Goal: Register for event/course

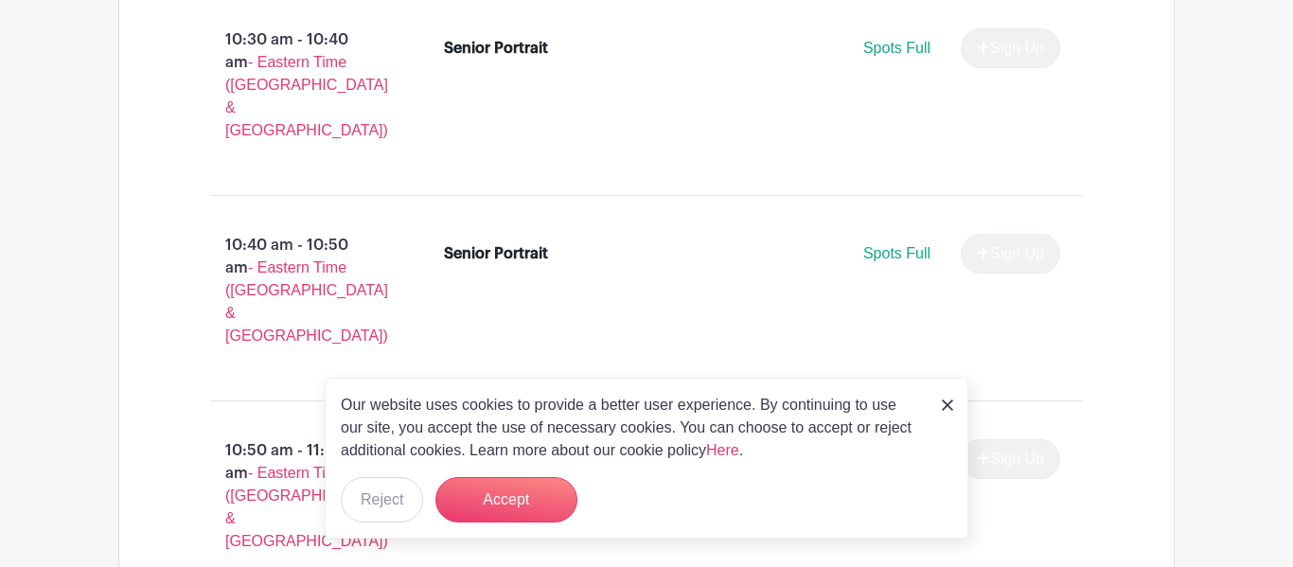
scroll to position [3280, 0]
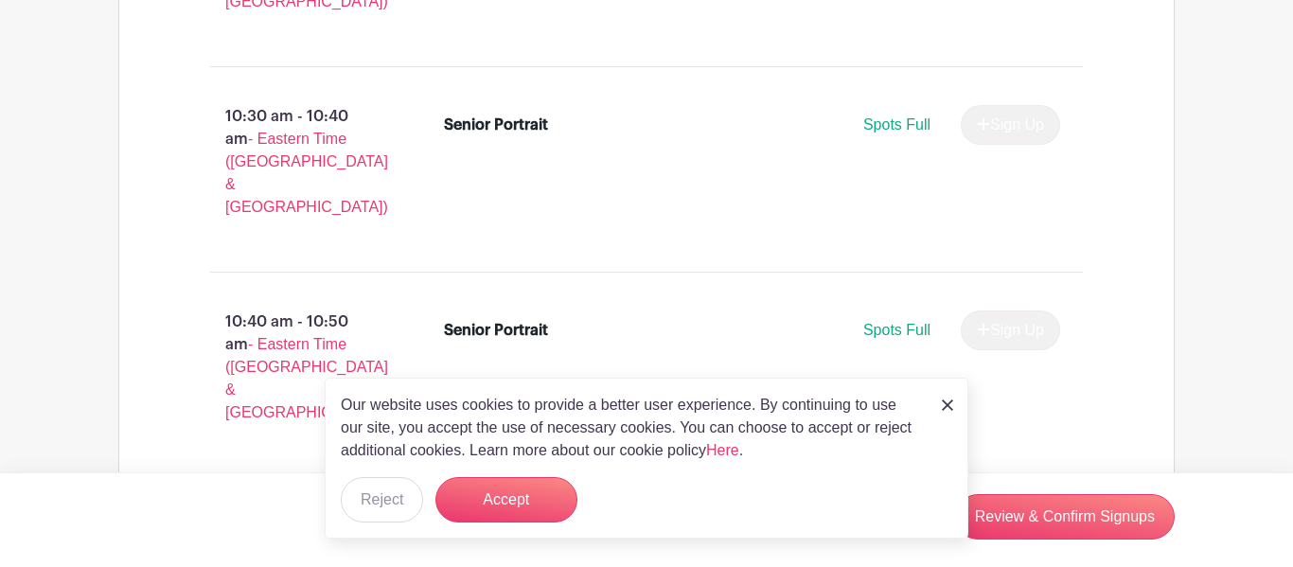
scroll to position [3205, 0]
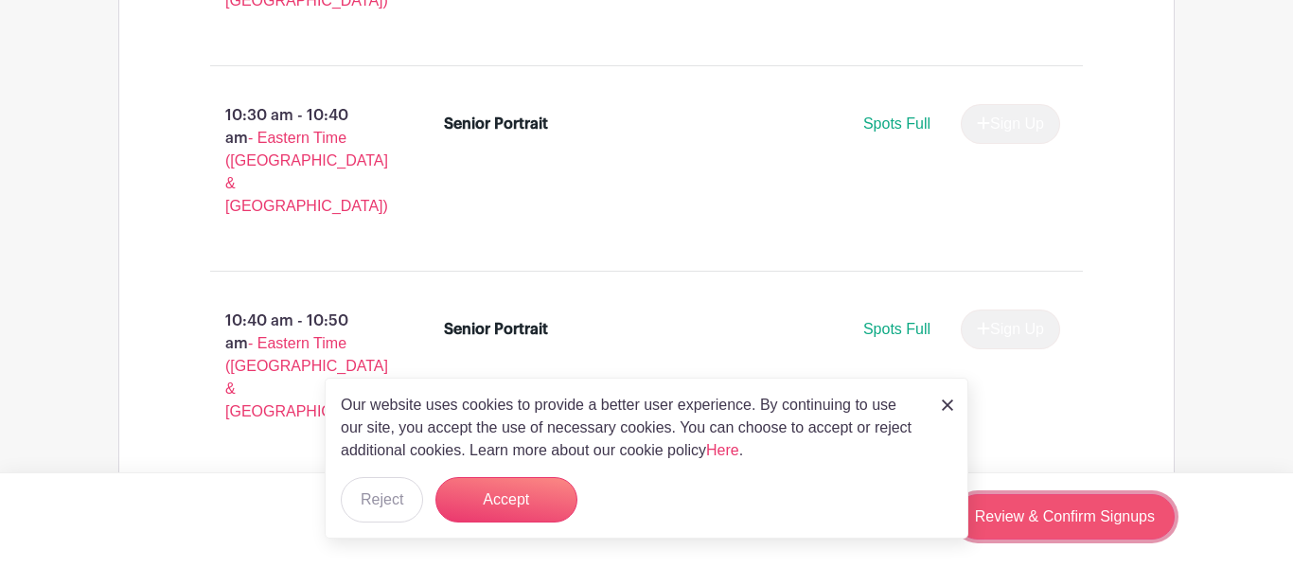
click at [1064, 518] on link "Review & Confirm Signups" at bounding box center [1065, 516] width 220 height 45
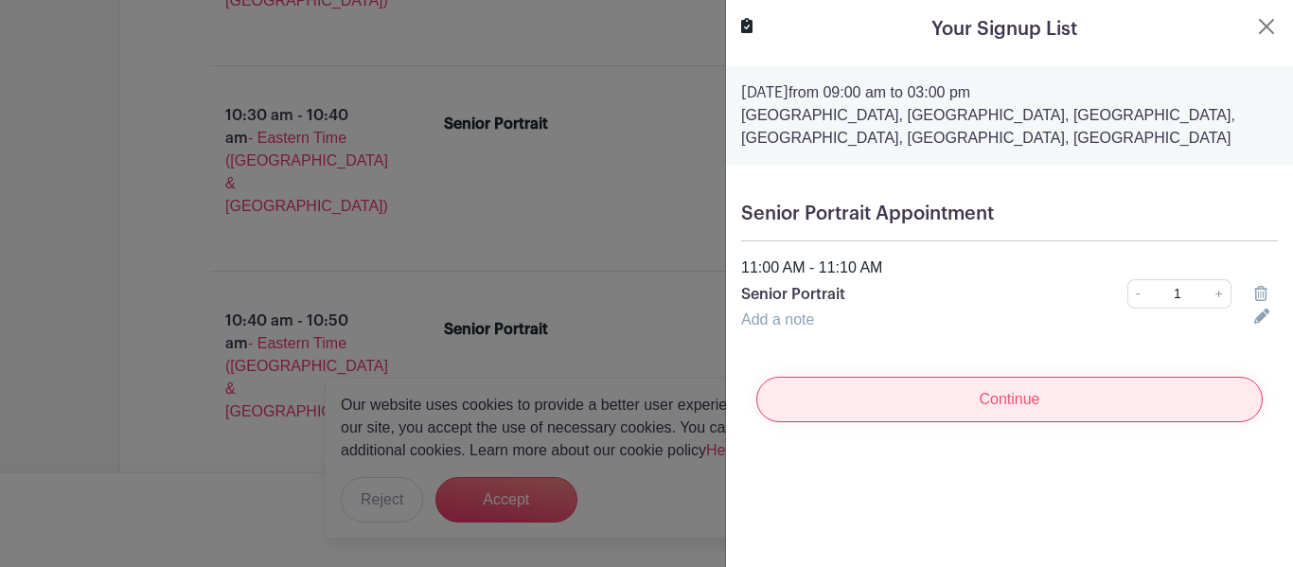
click at [1051, 410] on input "Continue" at bounding box center [1009, 399] width 506 height 45
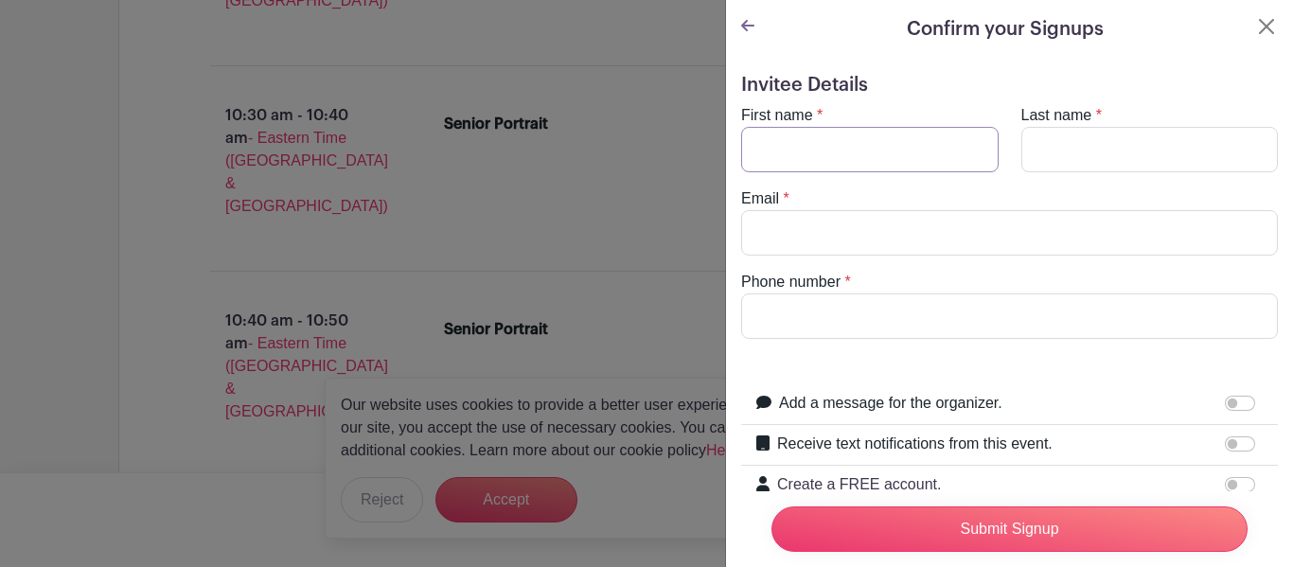
click at [903, 142] on input "First name" at bounding box center [869, 149] width 257 height 45
type input "oline"
click at [1083, 148] on input "Last name" at bounding box center [1149, 149] width 257 height 45
type input "schnekenburger"
click at [864, 223] on input "Email" at bounding box center [1009, 232] width 537 height 45
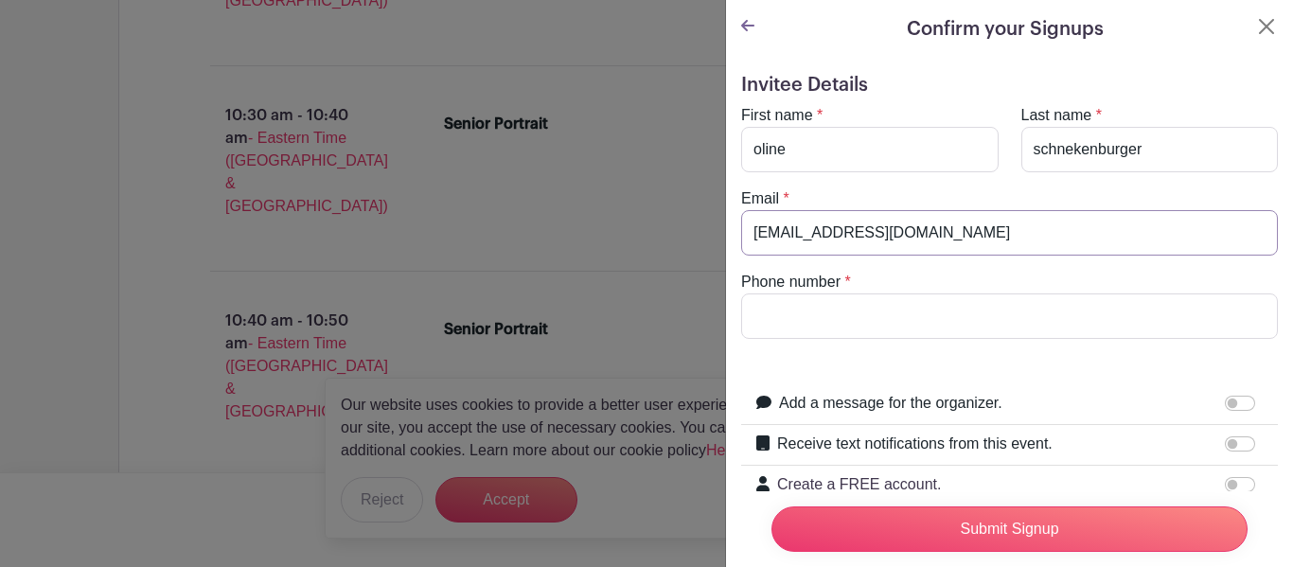
type input "[EMAIL_ADDRESS][DOMAIN_NAME]"
click at [838, 304] on input "Phone number" at bounding box center [1009, 315] width 537 height 45
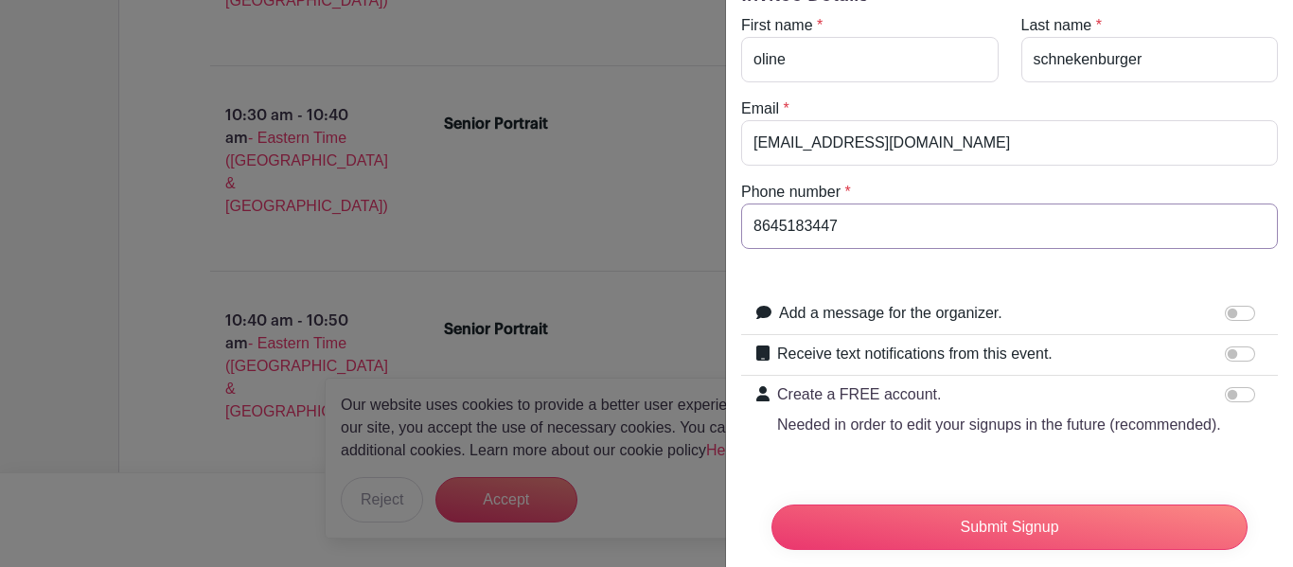
scroll to position [118, 0]
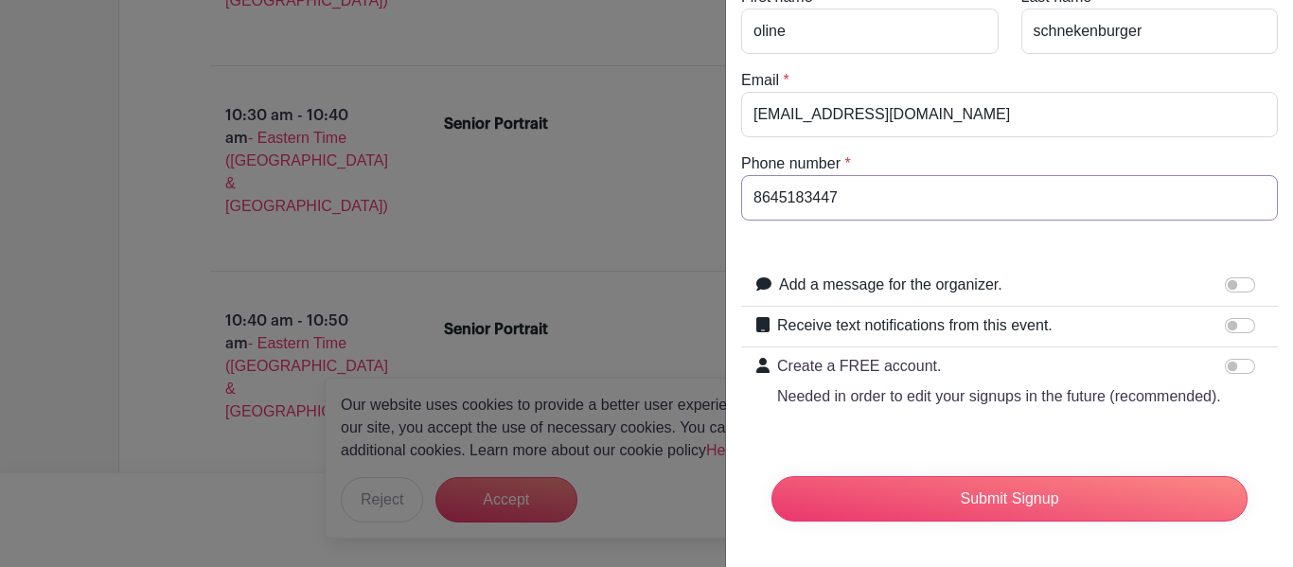
type input "8645183447"
click at [1245, 329] on input "Receive text notifications from this event." at bounding box center [1240, 325] width 30 height 15
checkbox input "true"
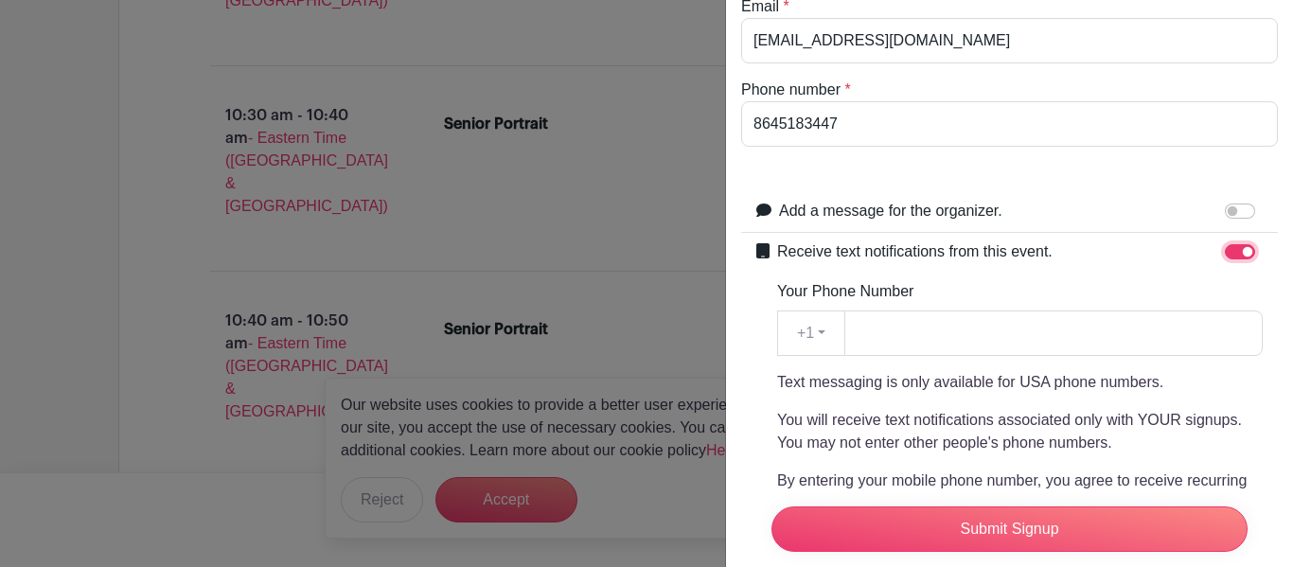
scroll to position [200, 0]
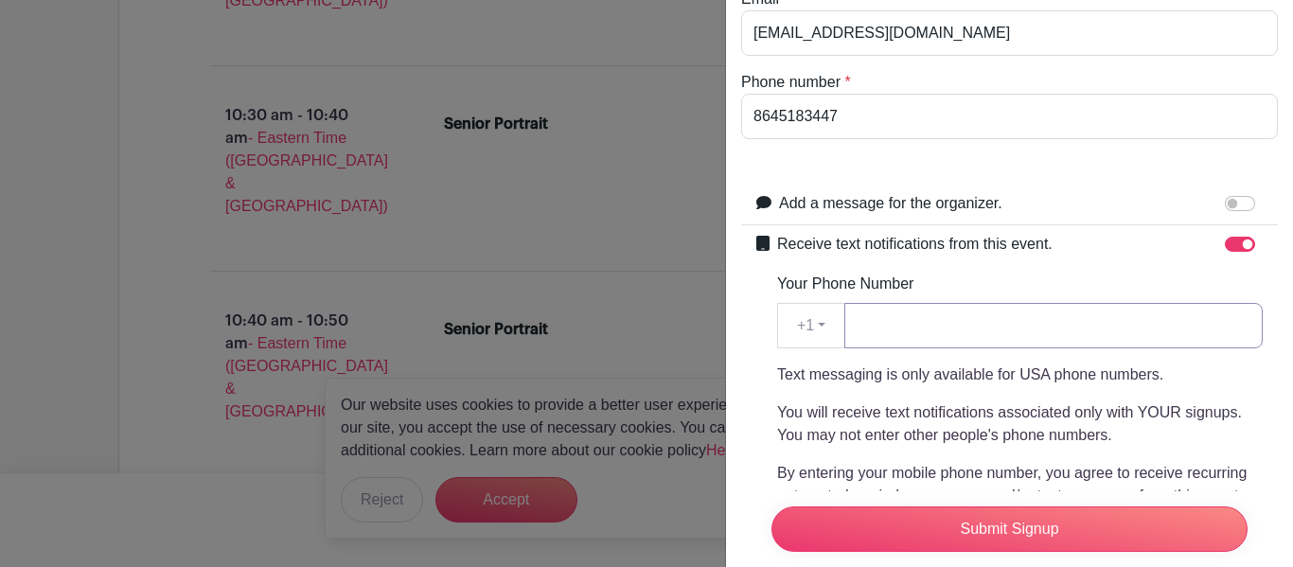
click at [1022, 322] on input "Your Phone Number" at bounding box center [1053, 325] width 418 height 45
drag, startPoint x: 894, startPoint y: 122, endPoint x: 718, endPoint y: 133, distance: 175.4
click at [905, 320] on input "Your Phone Number" at bounding box center [1053, 325] width 418 height 45
paste input "8645183447"
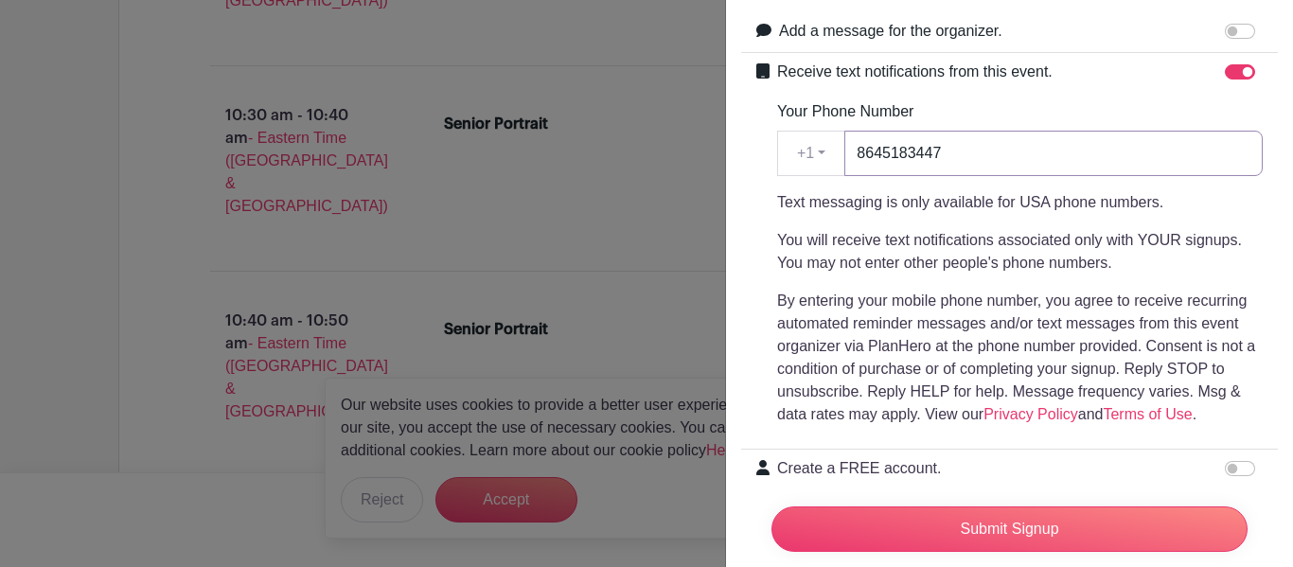
scroll to position [474, 0]
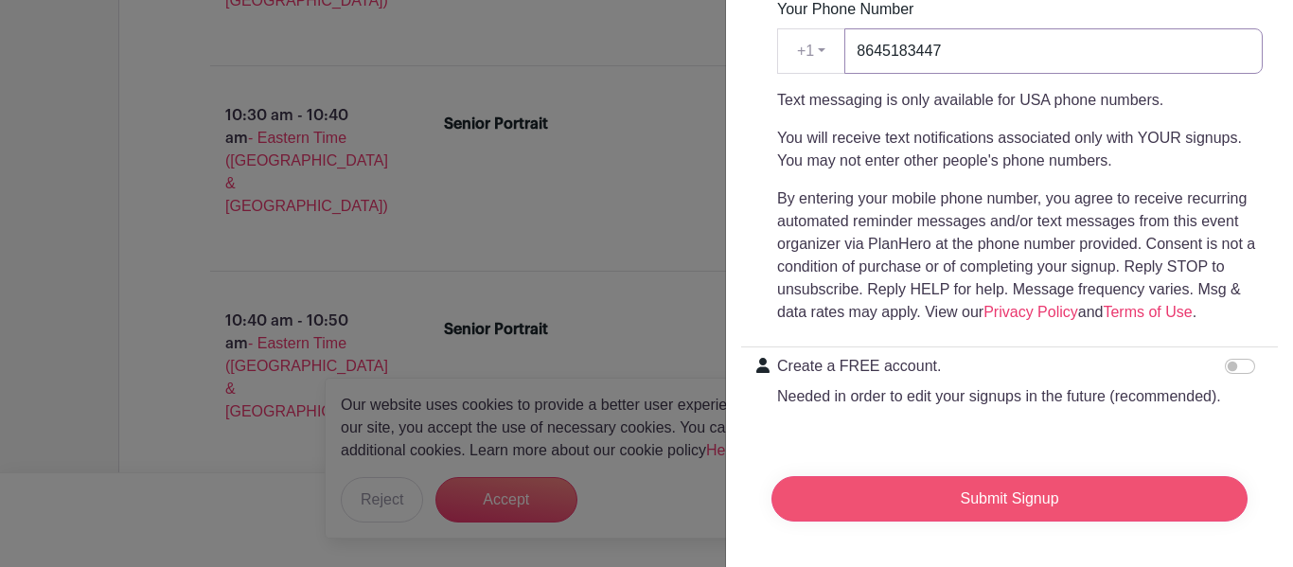
type input "8645183447"
click at [1032, 501] on input "Submit Signup" at bounding box center [1010, 498] width 476 height 45
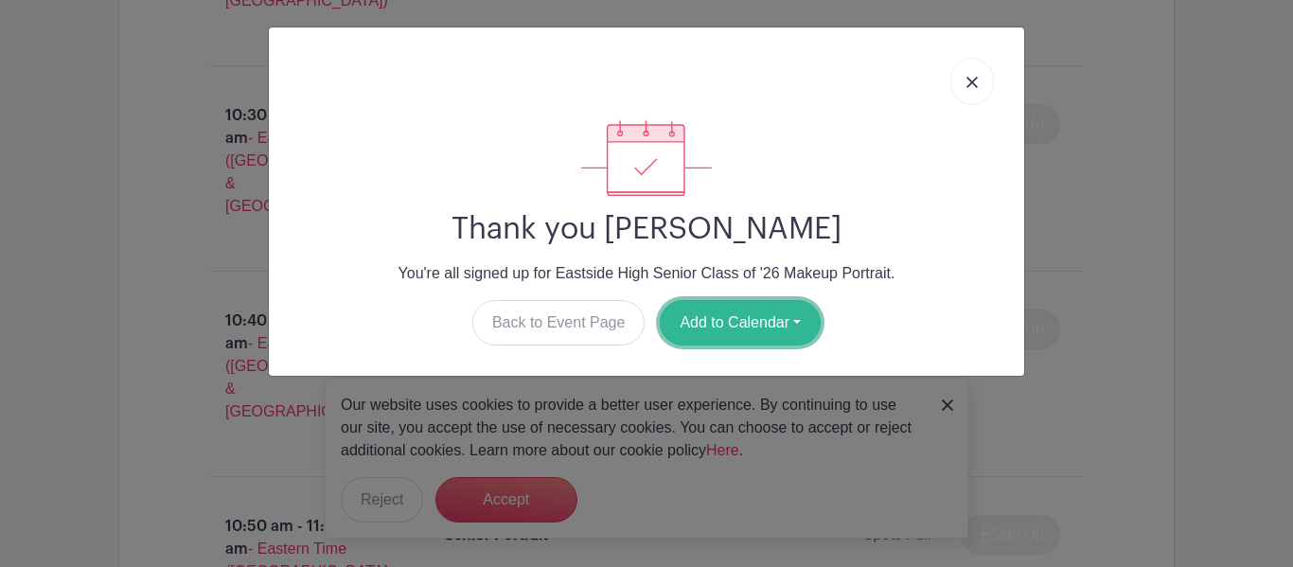
click at [749, 338] on button "Add to Calendar" at bounding box center [740, 322] width 161 height 45
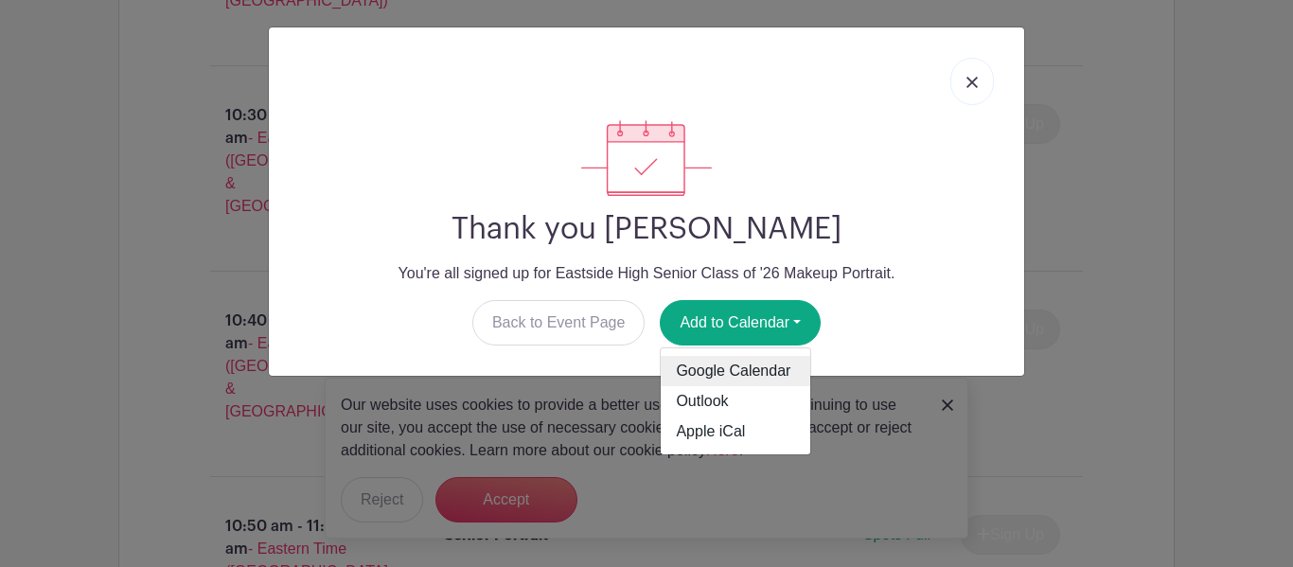
click at [738, 379] on link "Google Calendar" at bounding box center [736, 371] width 150 height 30
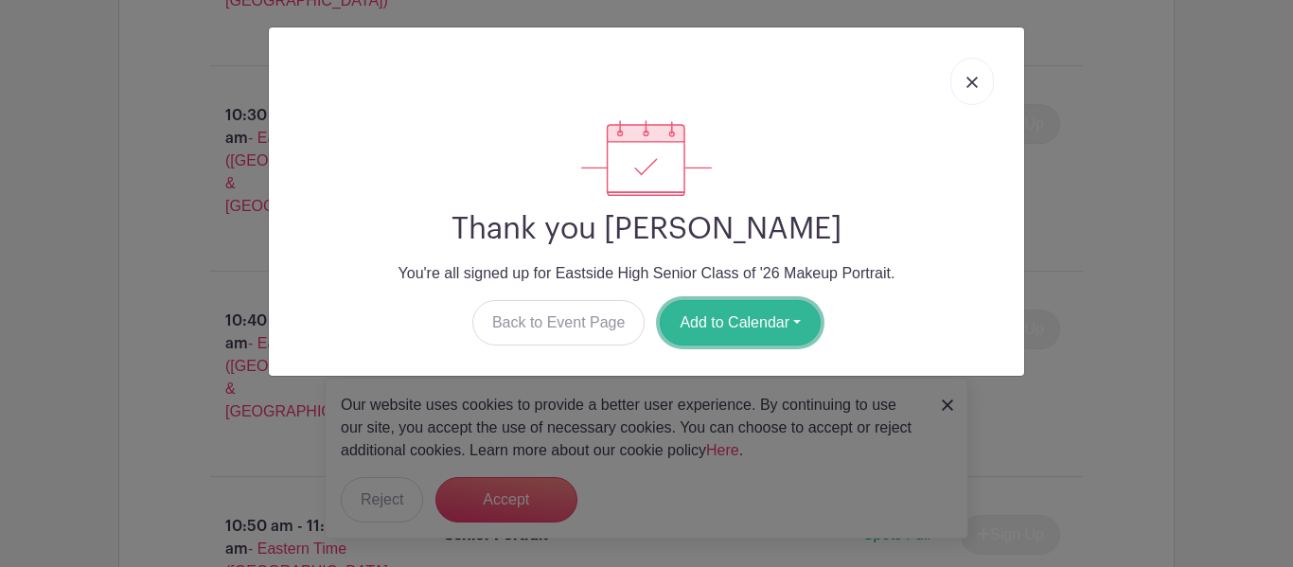
click at [752, 312] on button "Add to Calendar" at bounding box center [740, 322] width 161 height 45
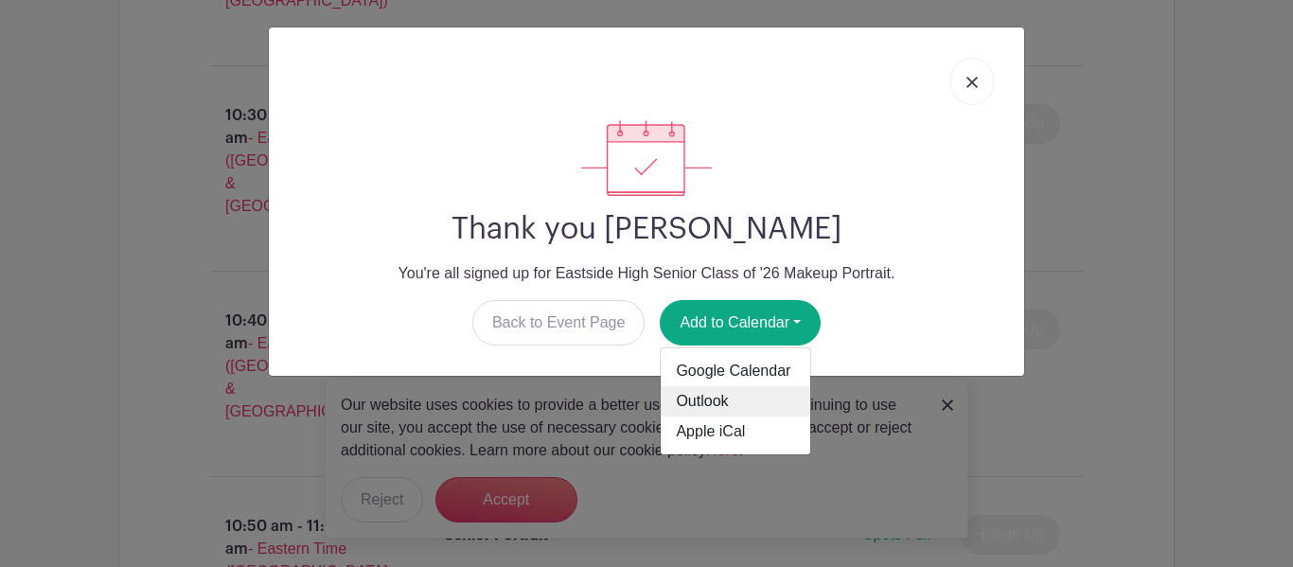
click at [744, 396] on link "Outlook" at bounding box center [736, 401] width 150 height 30
